Goal: Task Accomplishment & Management: Manage account settings

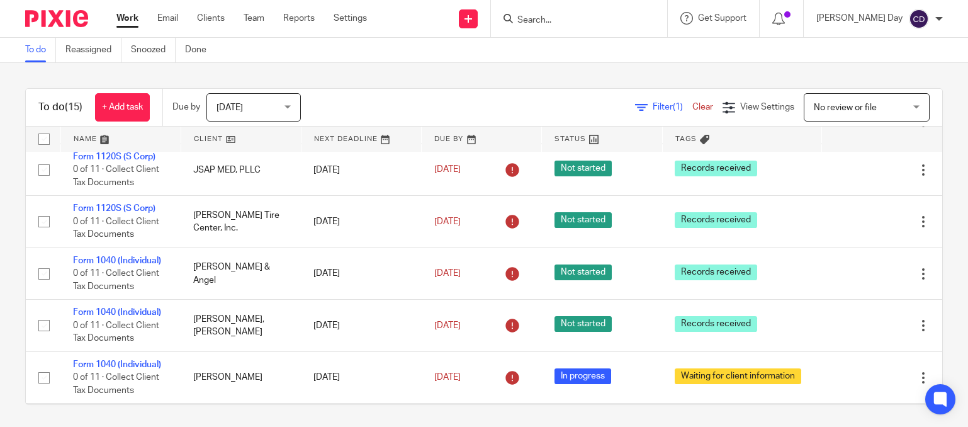
scroll to position [503, 0]
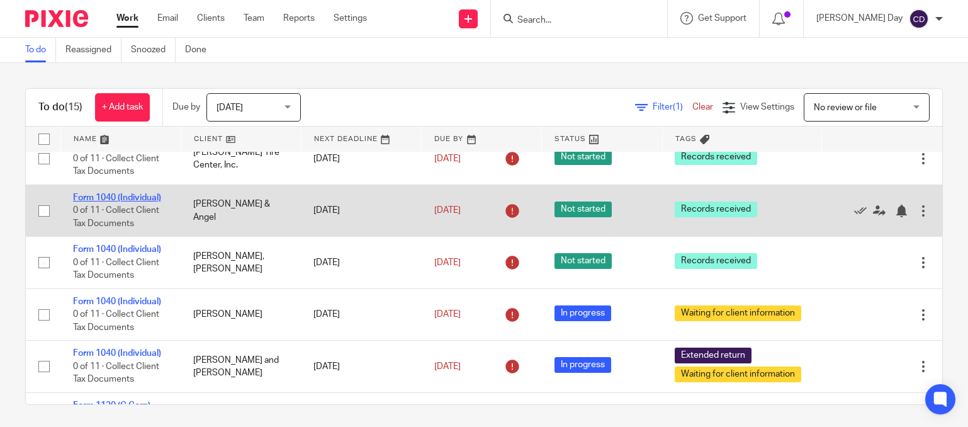
click at [140, 202] on link "Form 1040 (Individual)" at bounding box center [117, 197] width 88 height 9
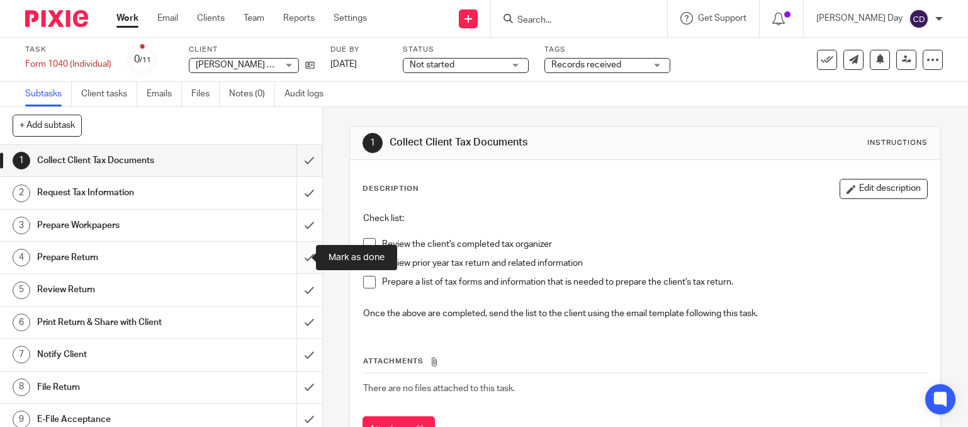
click at [307, 253] on input "submit" at bounding box center [161, 257] width 322 height 31
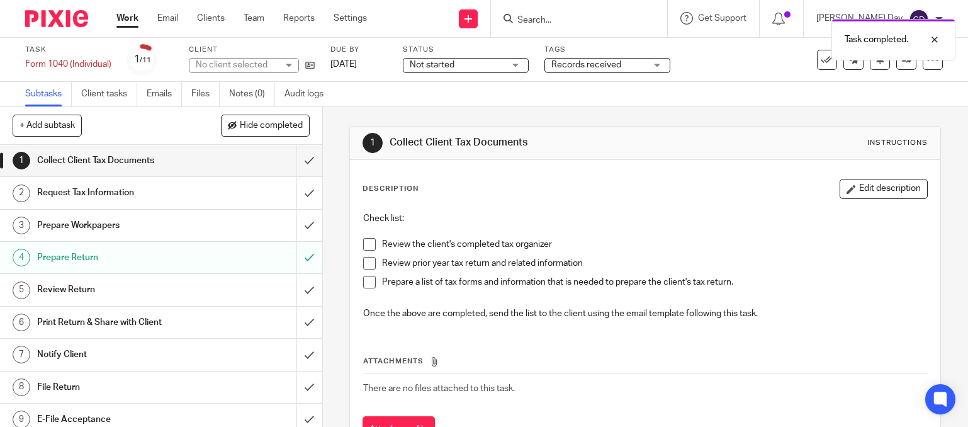
click at [460, 65] on span "Not started" at bounding box center [457, 65] width 94 height 13
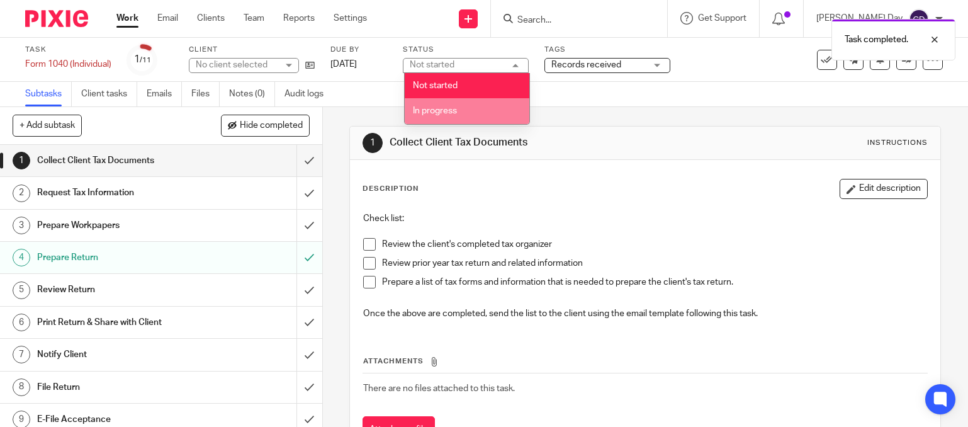
click at [461, 115] on li "In progress" at bounding box center [467, 111] width 125 height 26
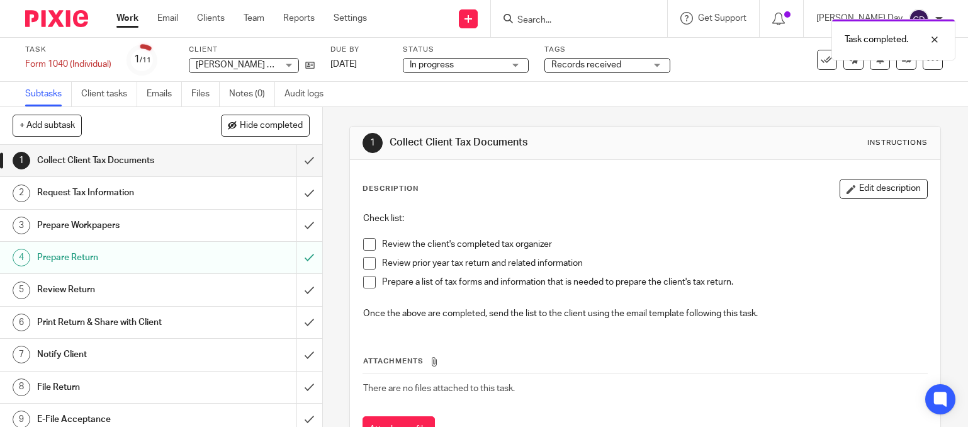
click at [585, 64] on span "Records received" at bounding box center [586, 64] width 70 height 9
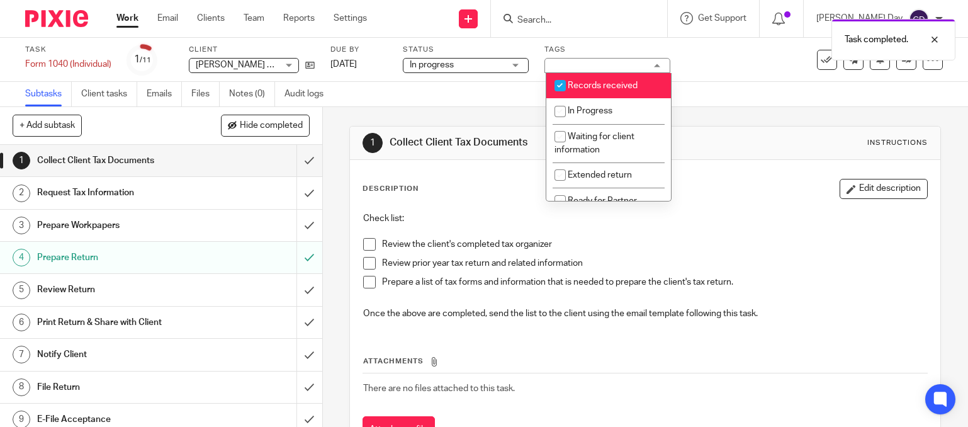
click at [592, 89] on span "Records received" at bounding box center [603, 85] width 70 height 9
checkbox input "false"
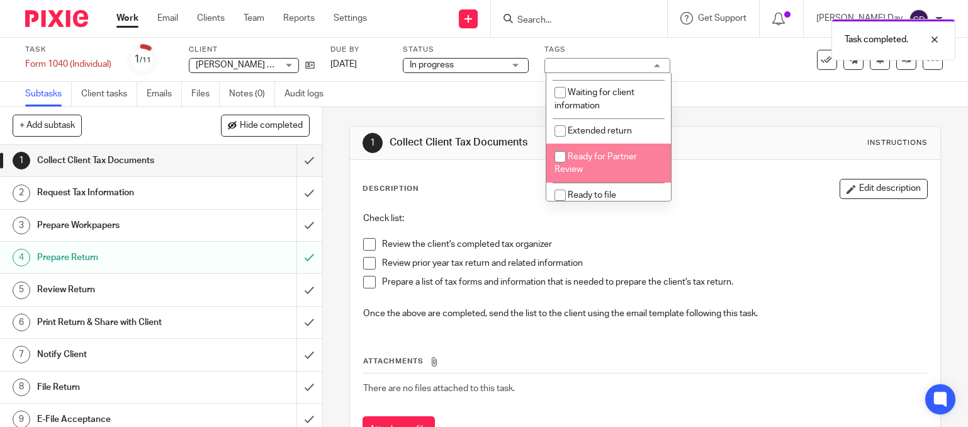
scroll to position [63, 0]
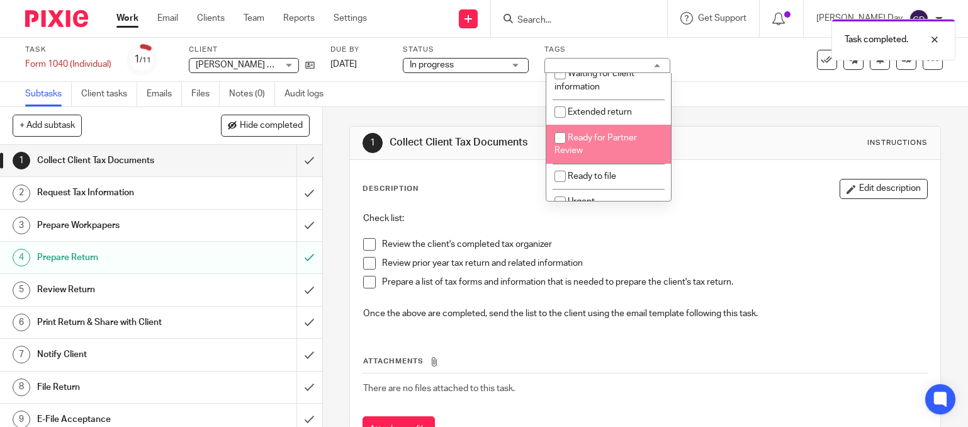
click at [602, 154] on li "Ready for Partner Review" at bounding box center [608, 144] width 125 height 38
checkbox input "true"
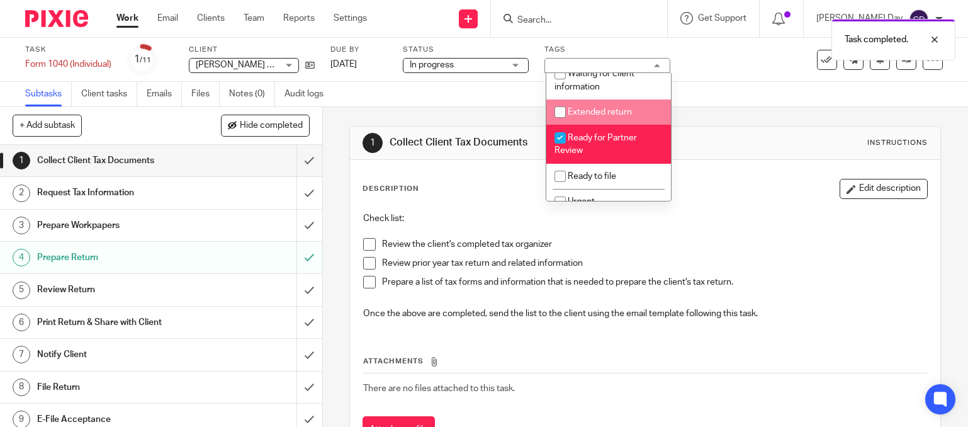
click at [695, 81] on div "Task Form 1040 (Individual) Save Form 1040 (Individual) 1 /11 Client Warren, Au…" at bounding box center [484, 60] width 968 height 44
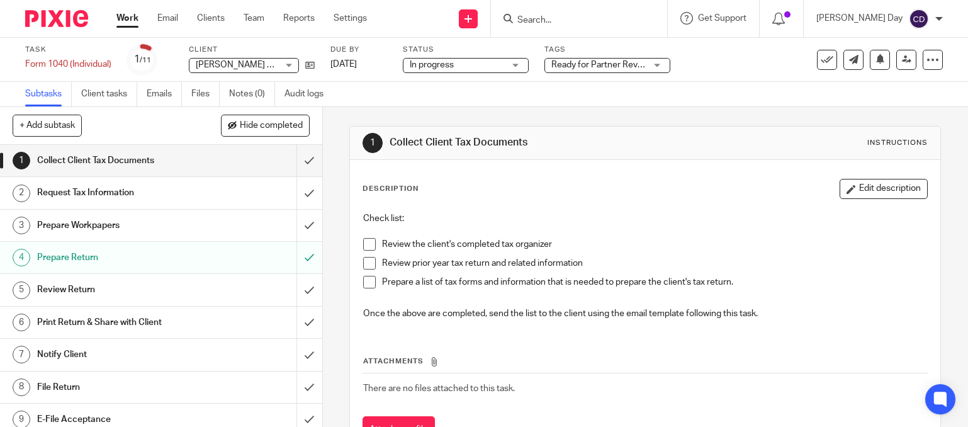
click at [123, 20] on link "Work" at bounding box center [127, 18] width 22 height 13
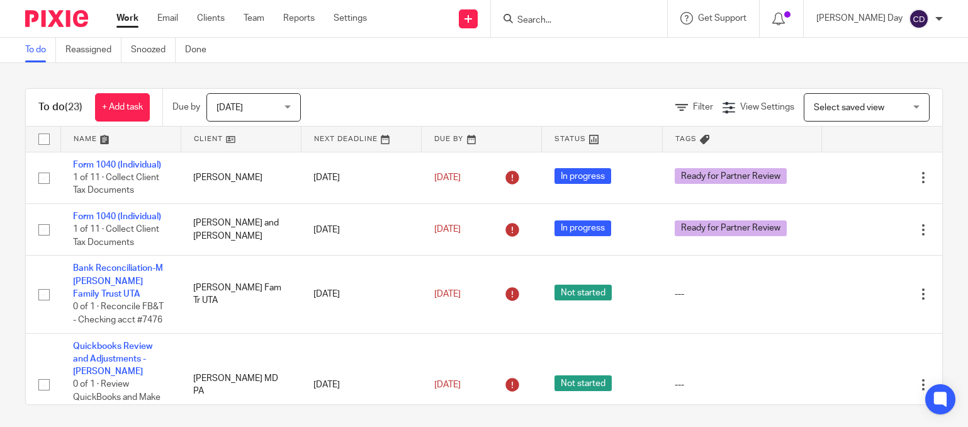
click at [882, 101] on span "Select saved view" at bounding box center [860, 107] width 92 height 26
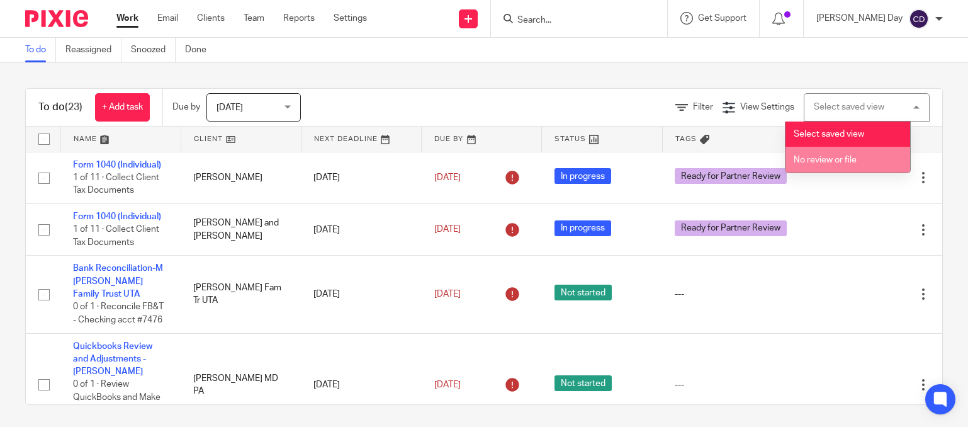
click at [870, 152] on li "No review or file" at bounding box center [847, 160] width 125 height 26
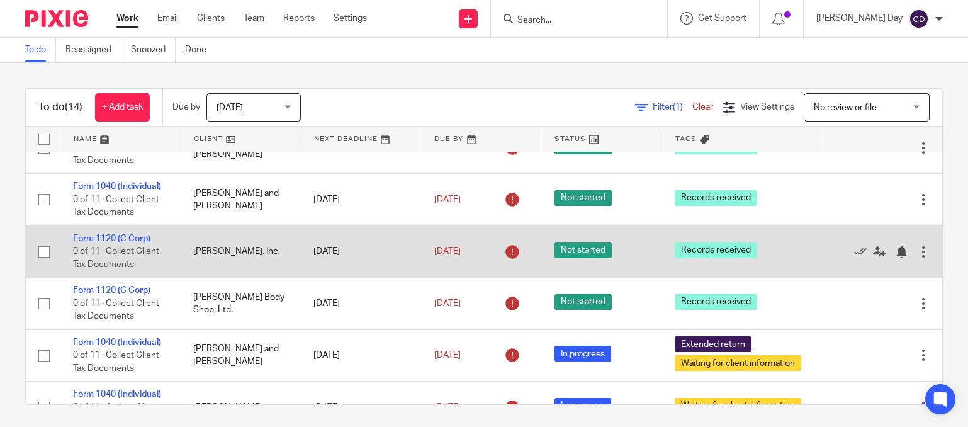
scroll to position [609, 0]
